Goal: Task Accomplishment & Management: Manage account settings

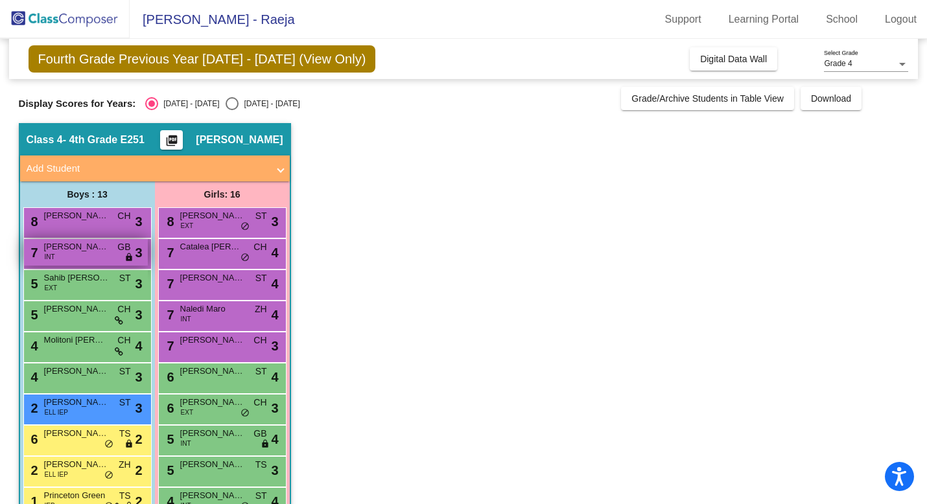
scroll to position [75, 0]
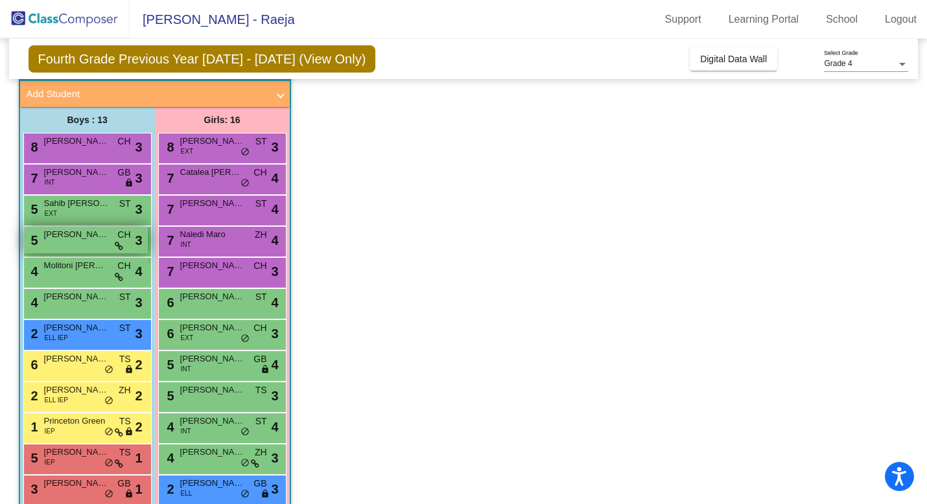
click at [90, 237] on span "[PERSON_NAME]" at bounding box center [76, 234] width 65 height 13
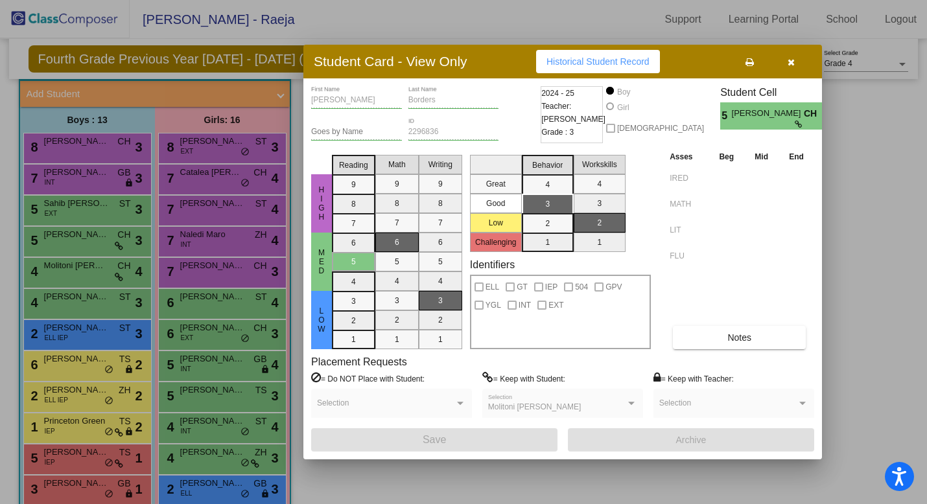
scroll to position [0, 0]
click at [790, 55] on button "button" at bounding box center [790, 61] width 41 height 23
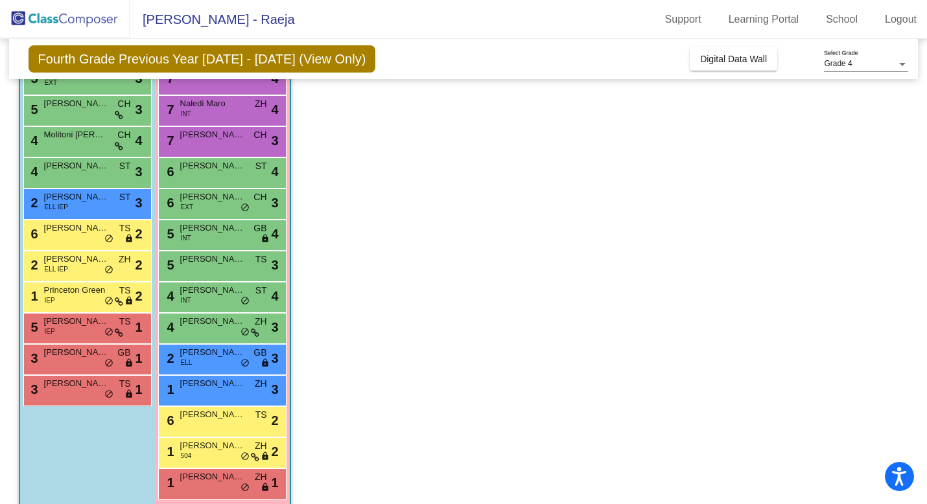
scroll to position [222, 0]
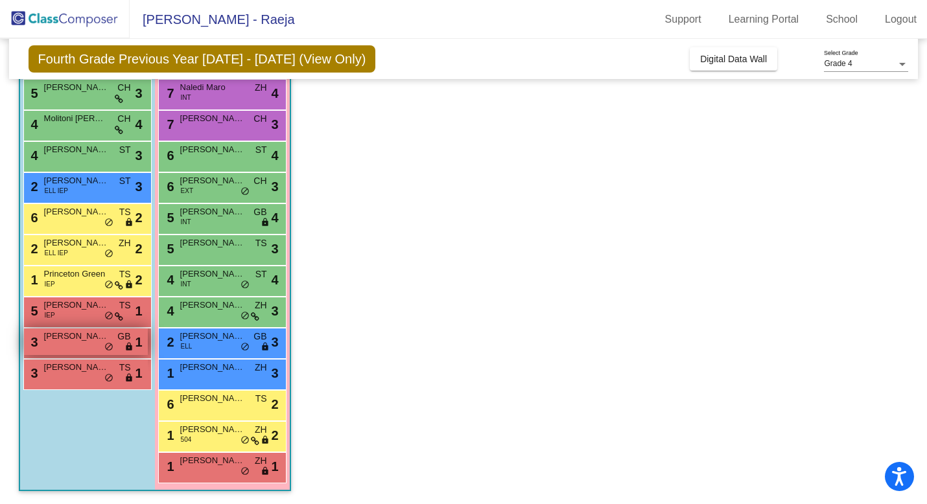
click at [76, 340] on span "[PERSON_NAME]" at bounding box center [76, 336] width 65 height 13
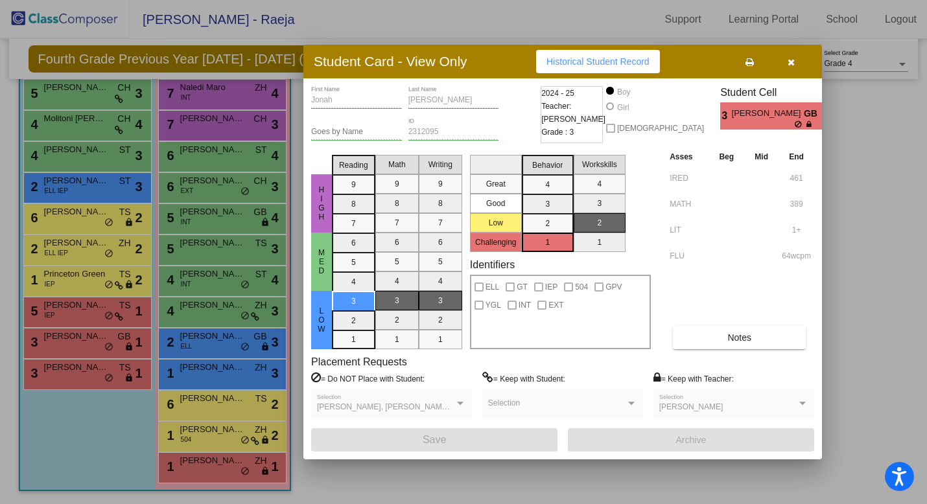
click at [791, 67] on button "button" at bounding box center [790, 61] width 41 height 23
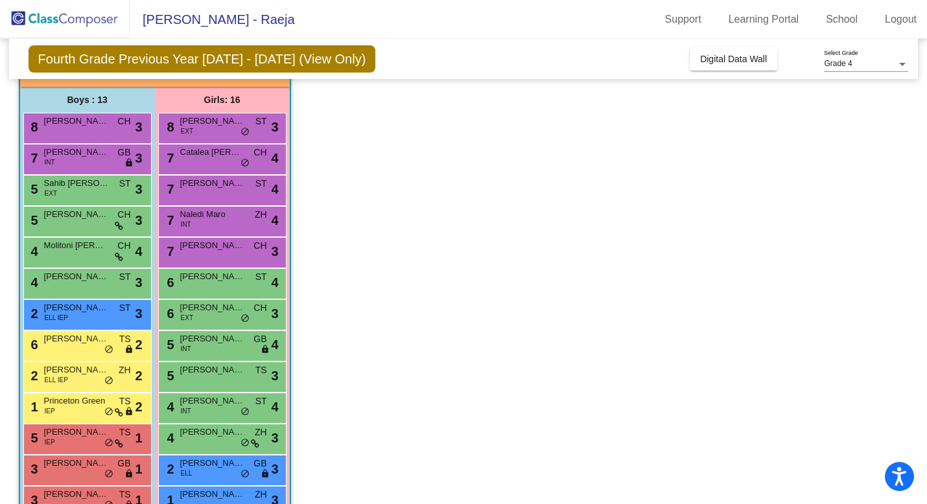
scroll to position [96, 0]
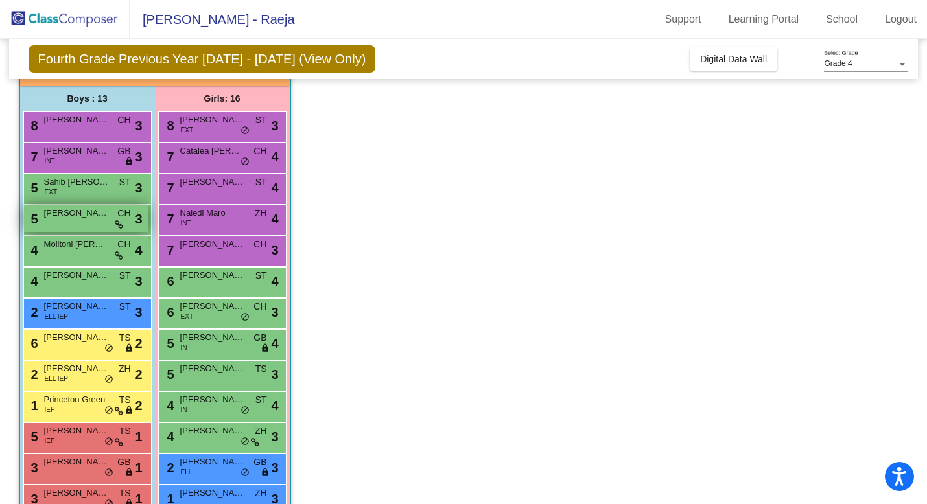
click at [69, 214] on span "[PERSON_NAME]" at bounding box center [76, 213] width 65 height 13
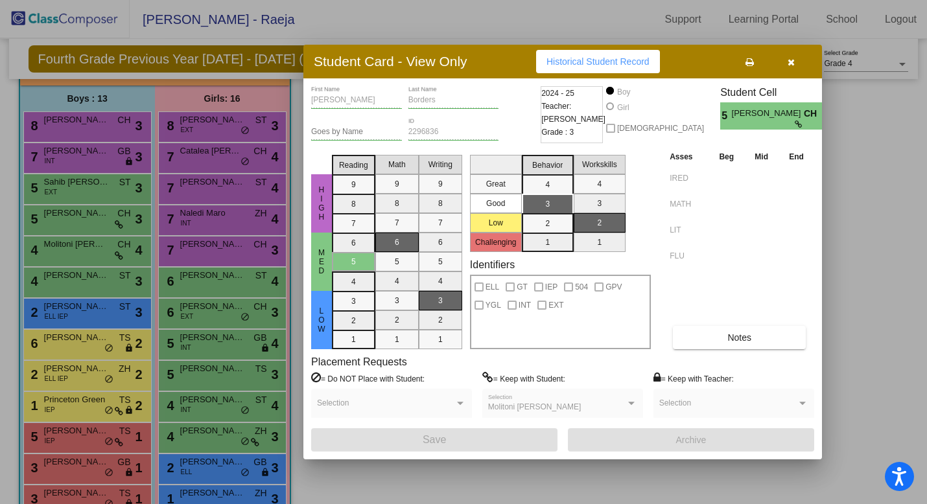
click at [788, 68] on button "button" at bounding box center [790, 61] width 41 height 23
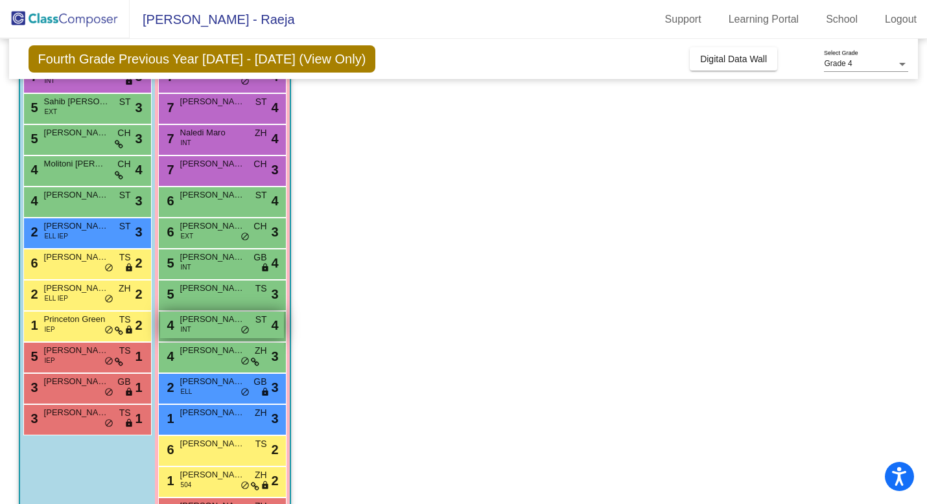
scroll to position [222, 0]
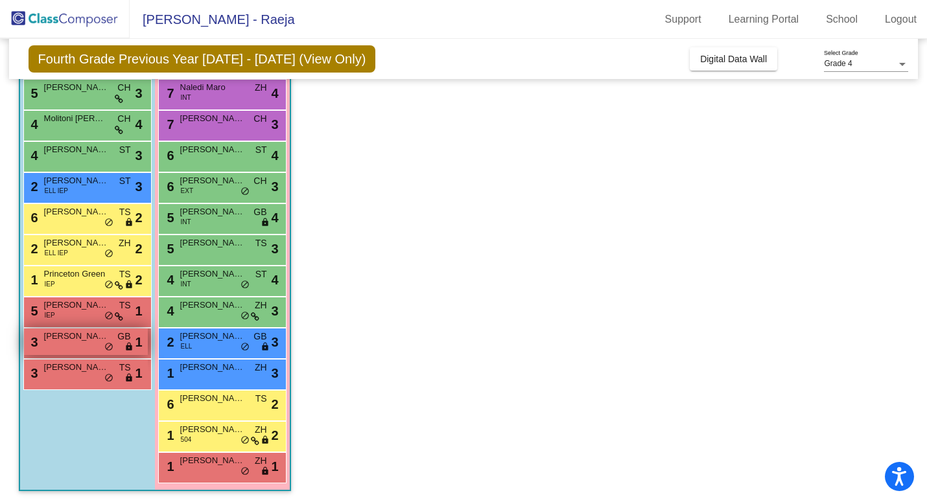
click at [86, 346] on div "3 [PERSON_NAME] GB lock do_not_disturb_alt 1" at bounding box center [86, 342] width 124 height 27
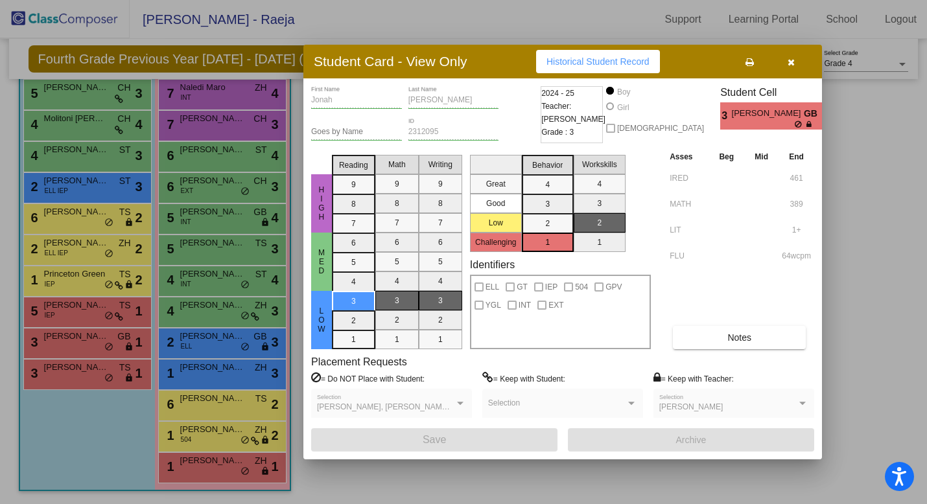
click at [788, 59] on icon "button" at bounding box center [791, 62] width 7 height 9
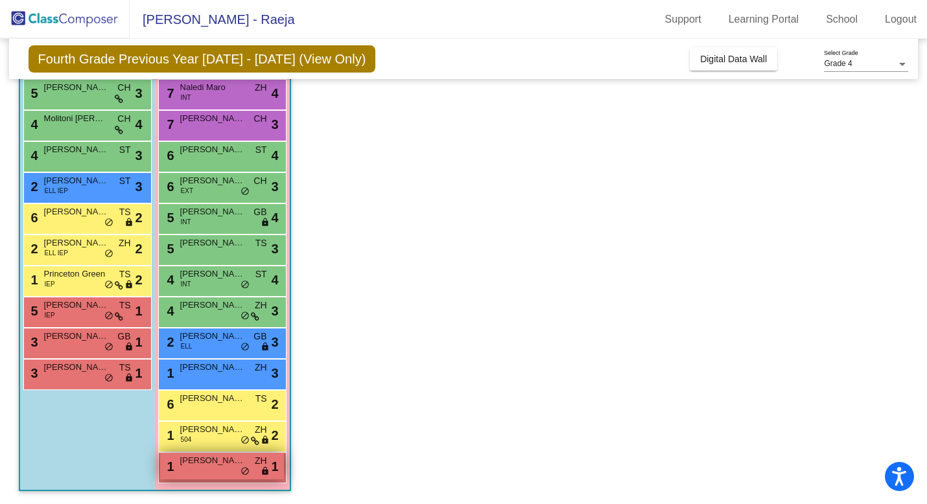
click at [189, 479] on div "1 D'[PERSON_NAME] ZH lock do_not_disturb_alt 1" at bounding box center [222, 466] width 124 height 27
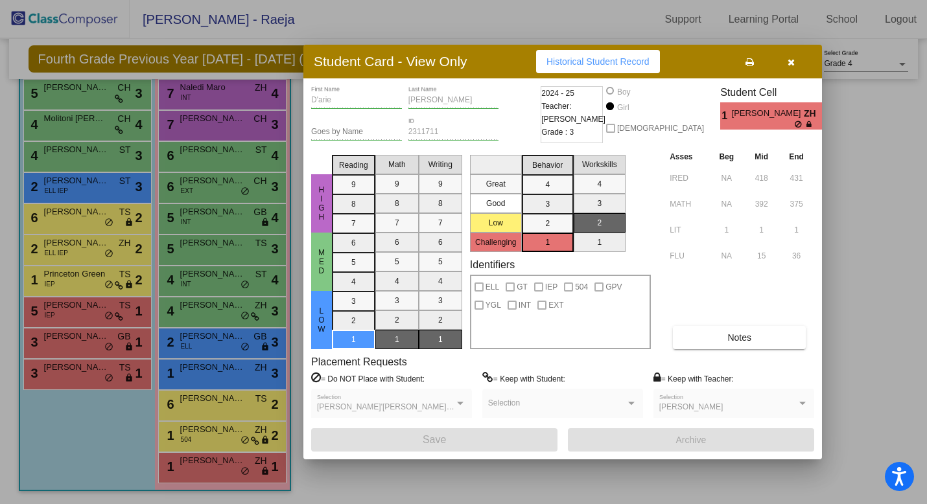
click at [791, 69] on button "button" at bounding box center [790, 61] width 41 height 23
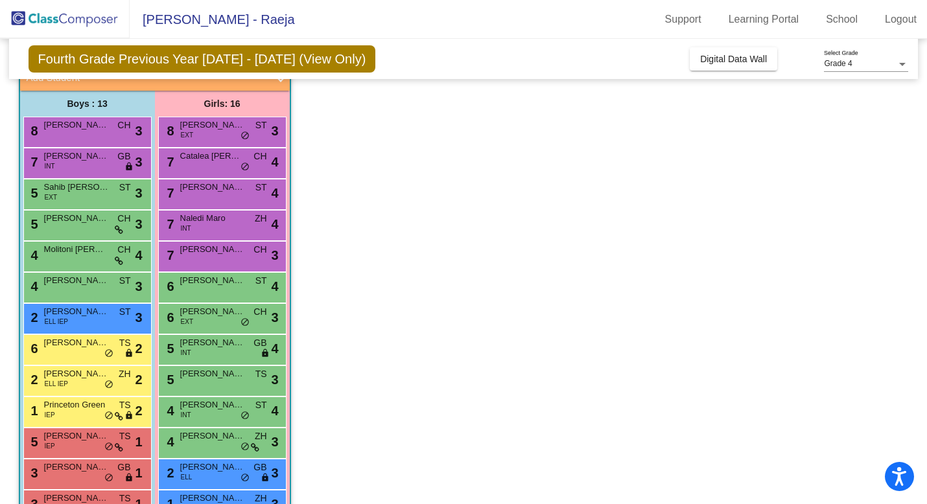
scroll to position [0, 0]
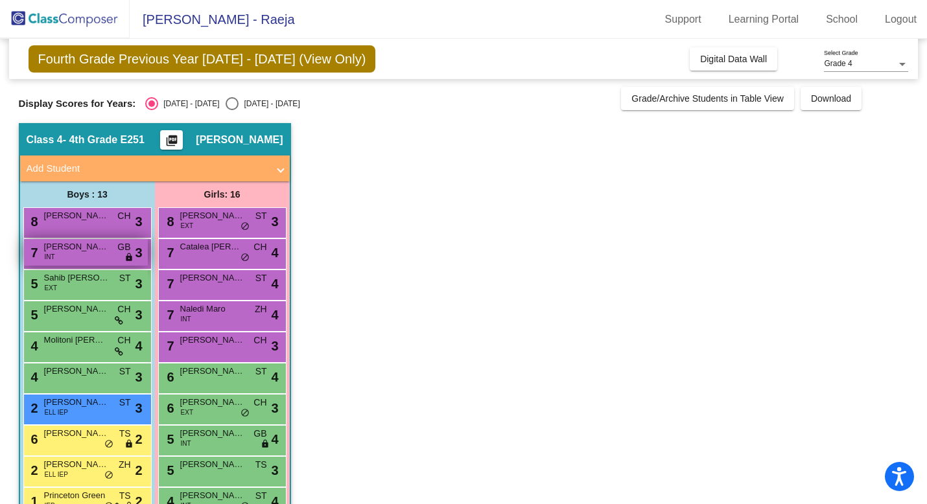
click at [63, 252] on span "[PERSON_NAME]" at bounding box center [76, 246] width 65 height 13
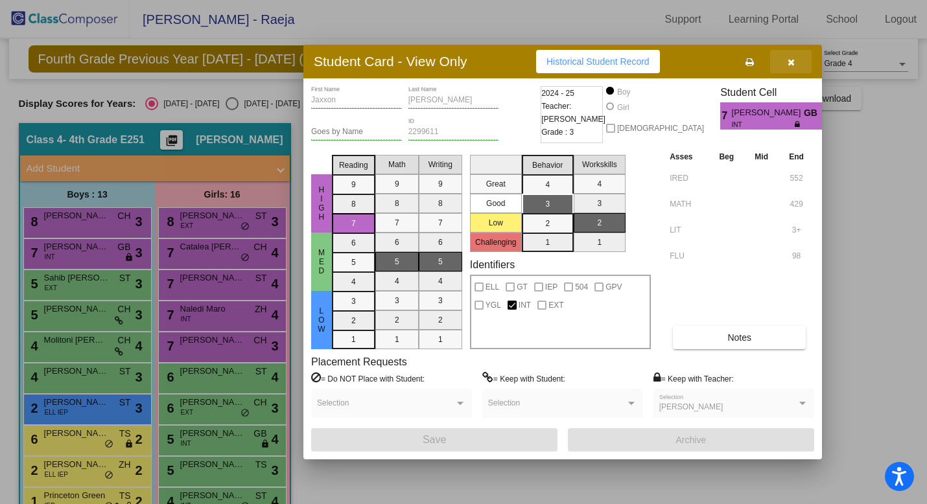
click at [792, 63] on icon "button" at bounding box center [791, 62] width 7 height 9
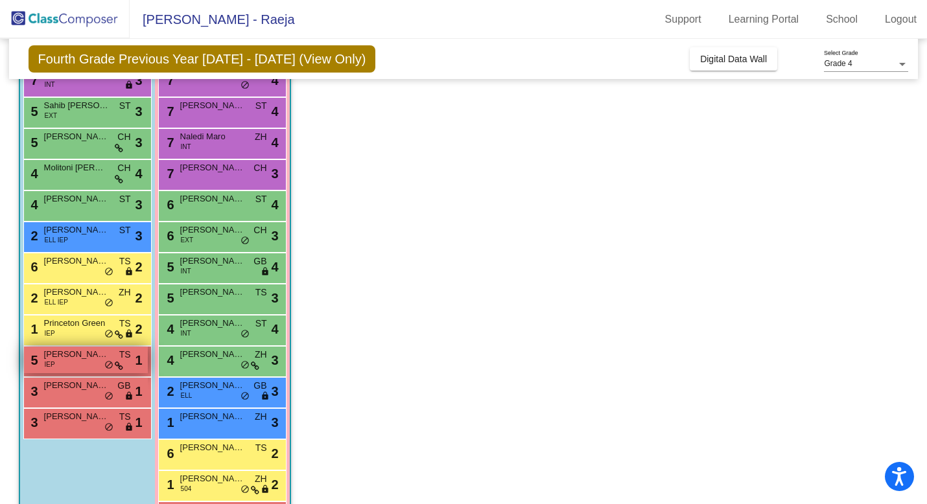
scroll to position [176, 0]
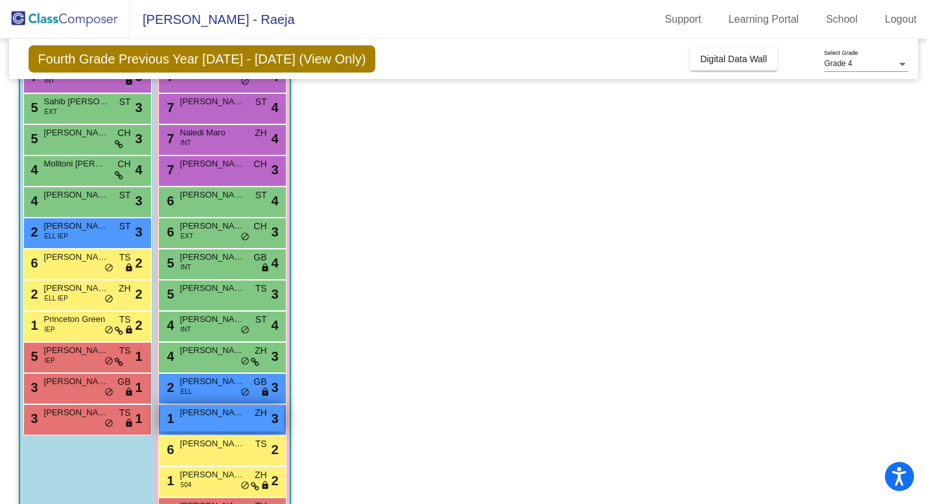
click at [213, 429] on div "1 [PERSON_NAME] ZH lock do_not_disturb_alt 3" at bounding box center [222, 418] width 124 height 27
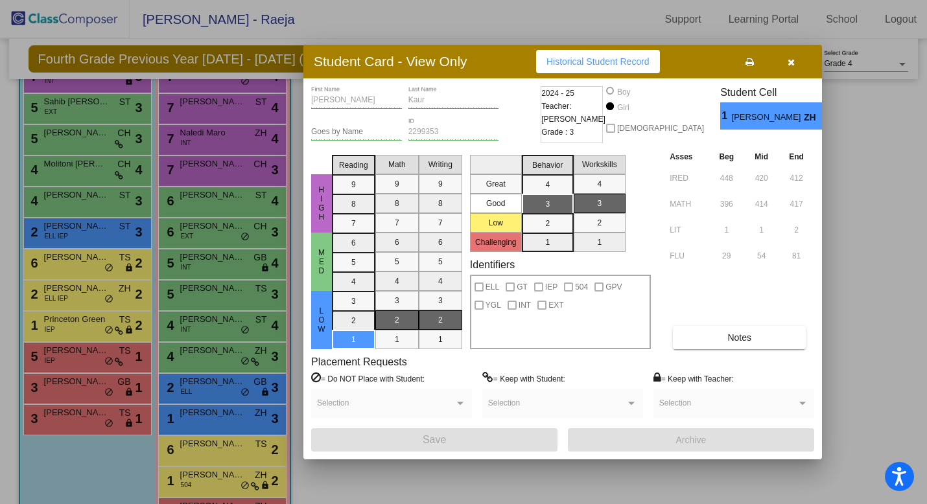
click at [790, 64] on icon "button" at bounding box center [791, 62] width 7 height 9
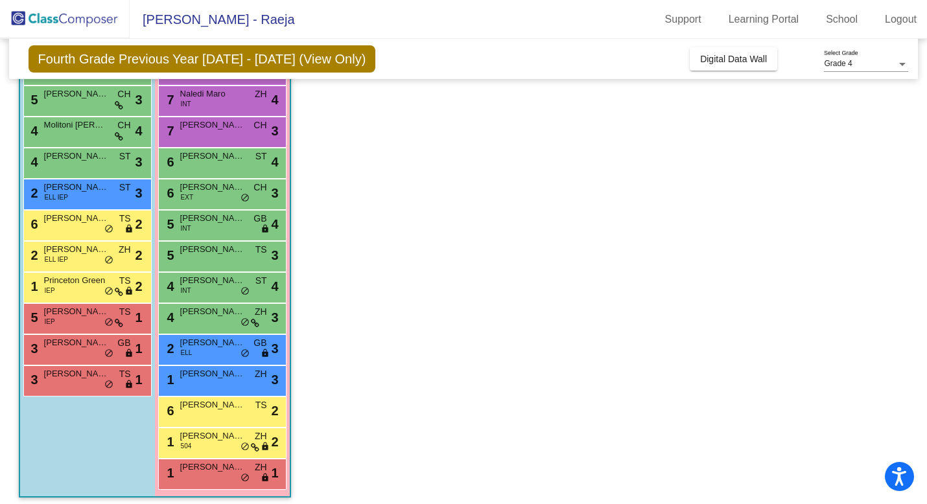
scroll to position [218, 0]
